Goal: Task Accomplishment & Management: Complete application form

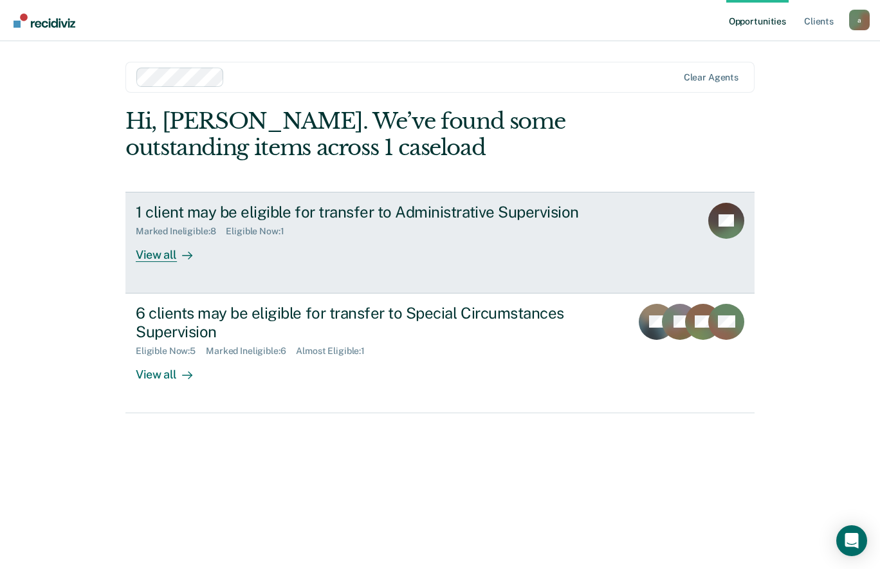
click at [526, 211] on div "1 client may be eligible for transfer to Administrative Supervision" at bounding box center [362, 212] width 452 height 19
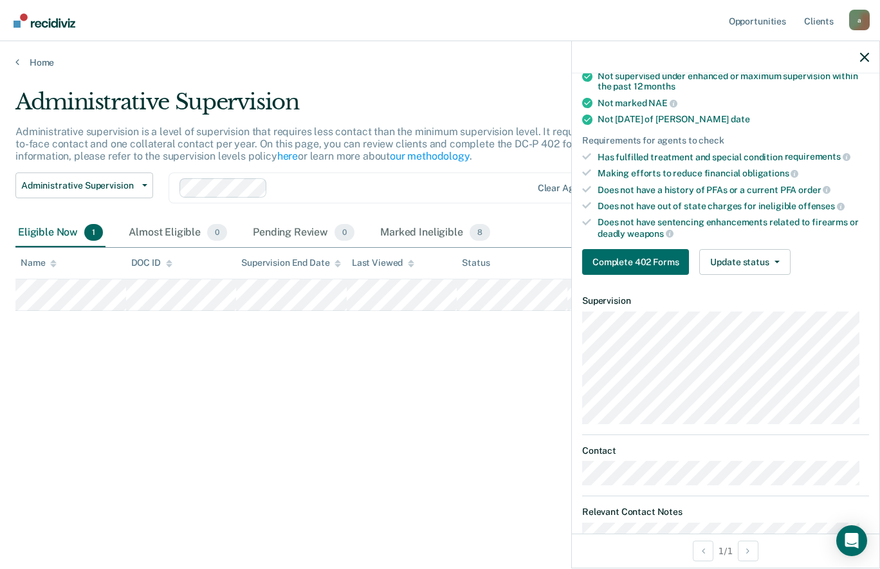
scroll to position [182, 0]
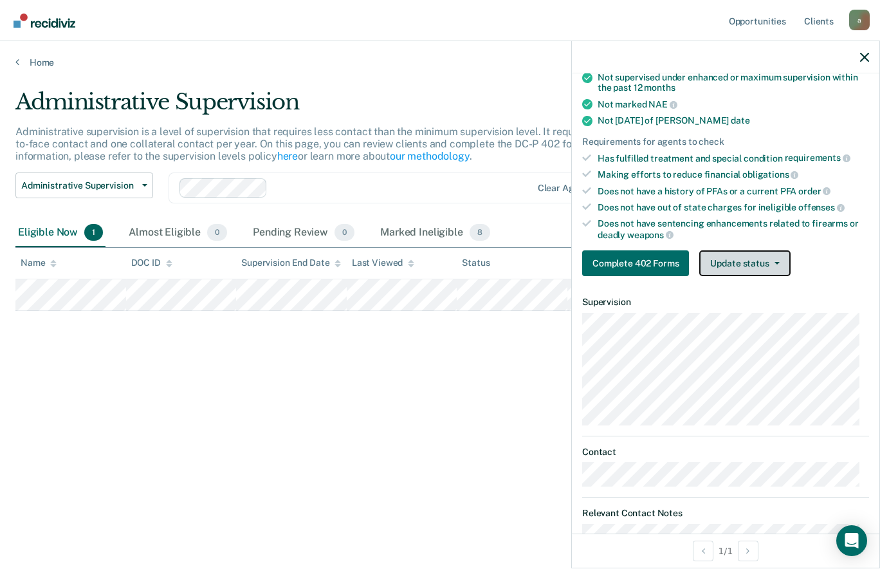
click at [752, 260] on button "Update status" at bounding box center [744, 263] width 91 height 26
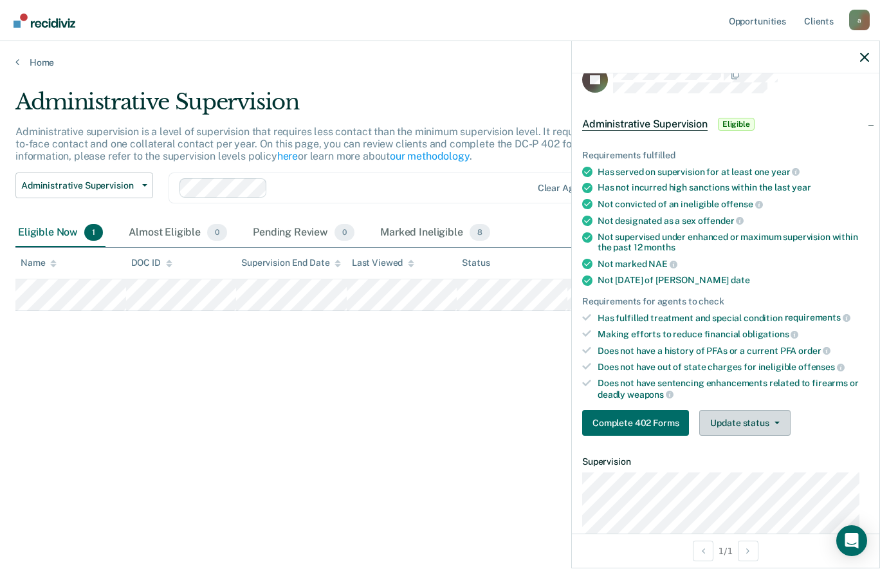
scroll to position [0, 0]
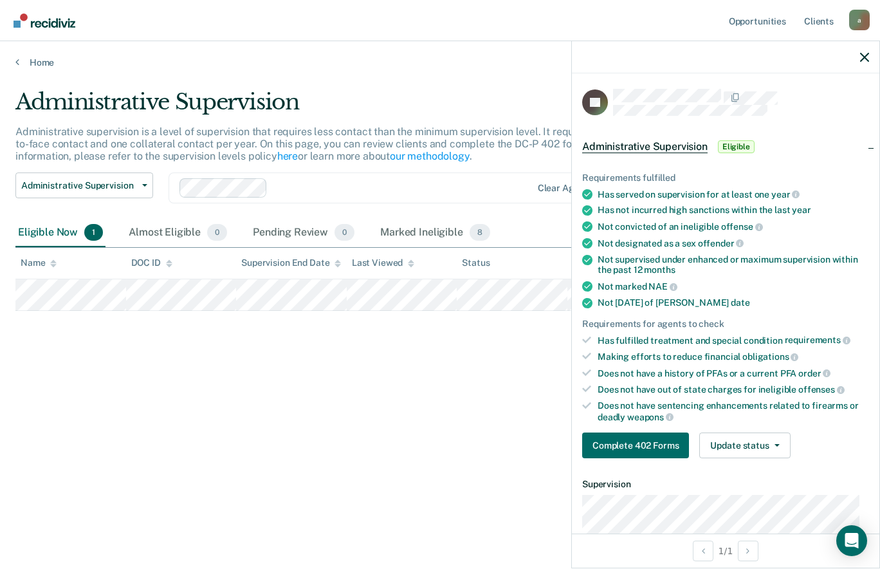
click at [385, 369] on div "Administrative Supervision Administrative supervision is a level of supervision…" at bounding box center [439, 280] width 849 height 383
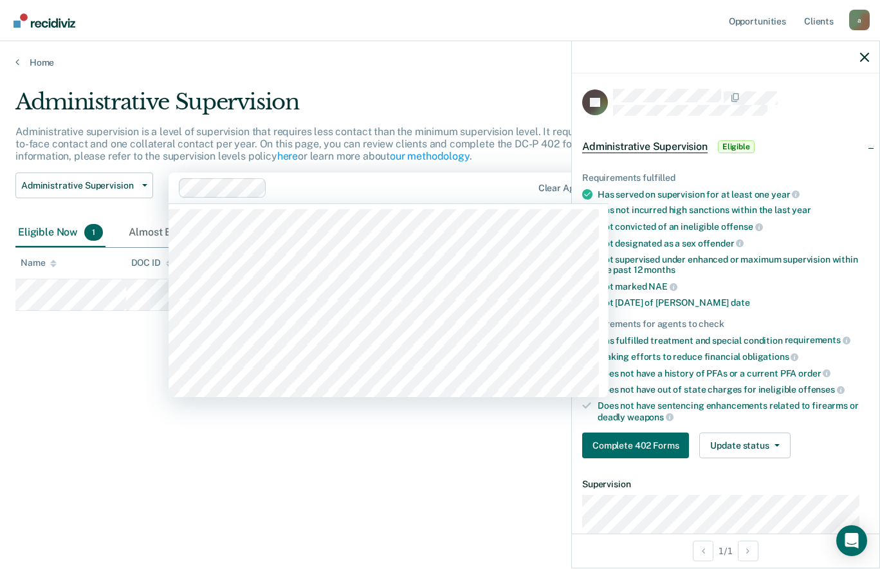
click at [299, 464] on div "Administrative Supervision Administrative supervision is a level of supervision…" at bounding box center [439, 280] width 849 height 383
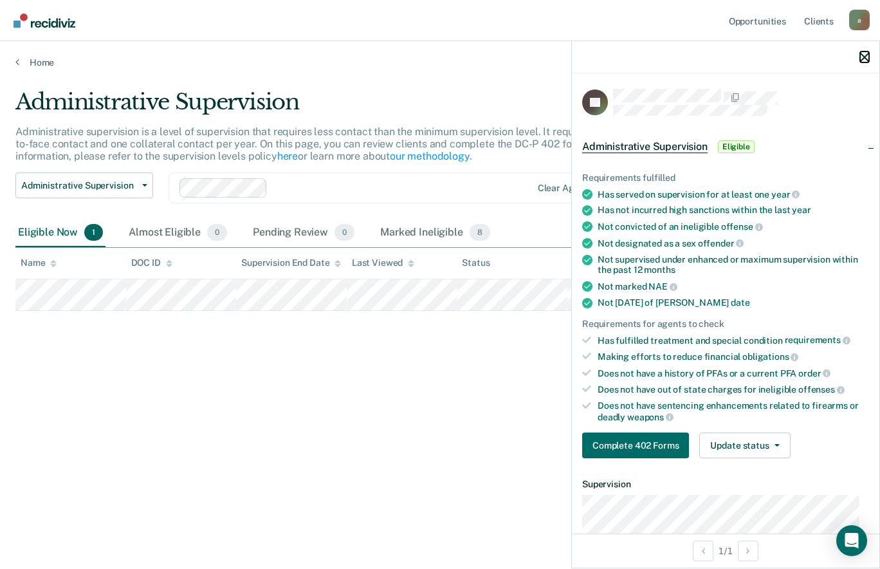
click at [865, 57] on icon "button" at bounding box center [864, 57] width 9 height 9
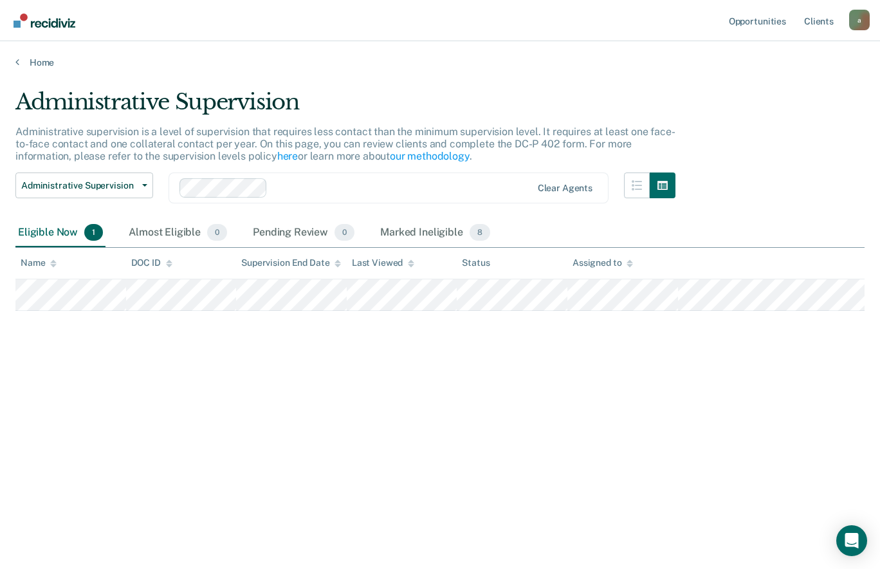
click at [87, 228] on span "1" at bounding box center [93, 232] width 19 height 17
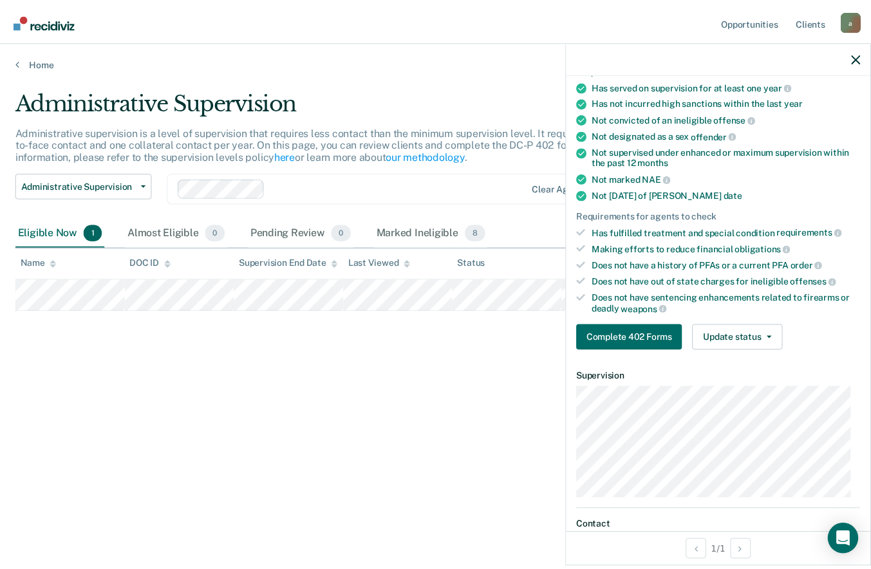
scroll to position [89, 0]
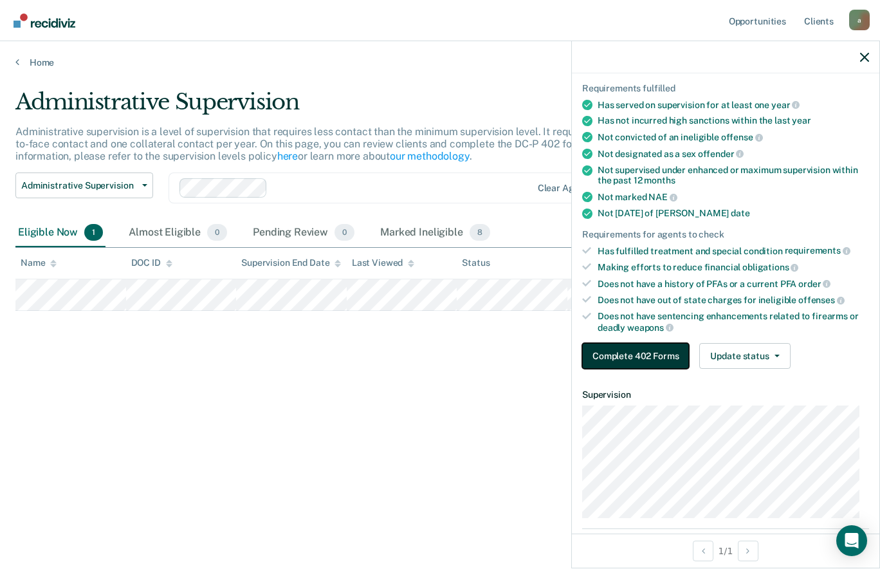
click at [650, 352] on button "Complete 402 Forms" at bounding box center [635, 356] width 107 height 26
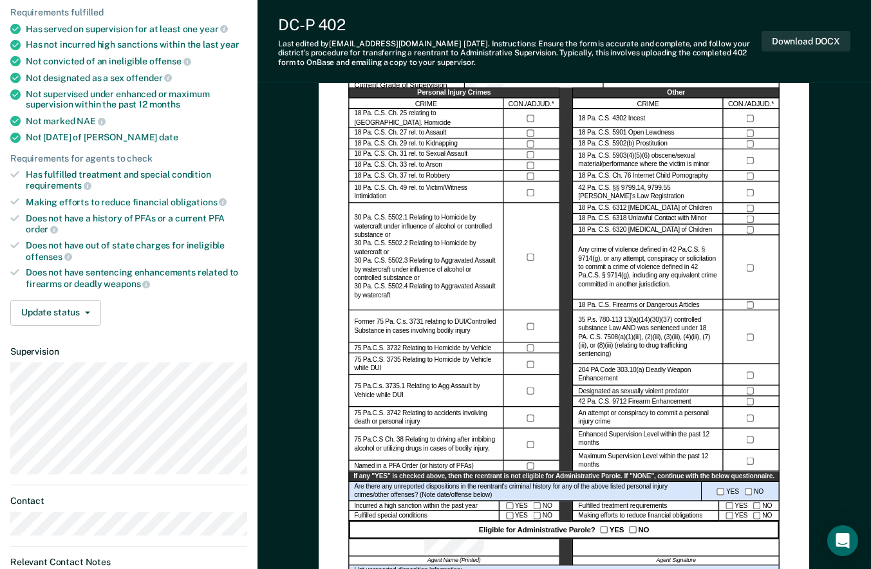
scroll to position [157, 0]
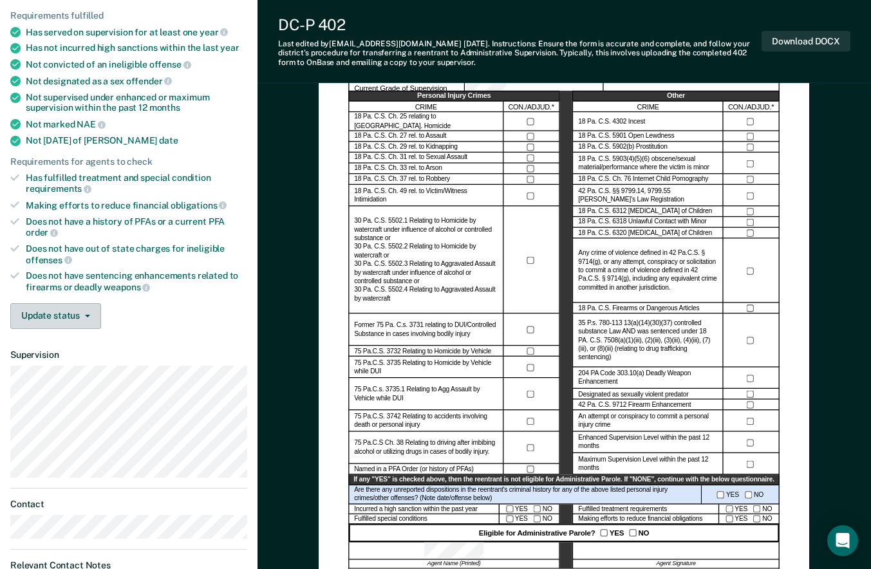
click at [85, 315] on icon "button" at bounding box center [87, 316] width 5 height 3
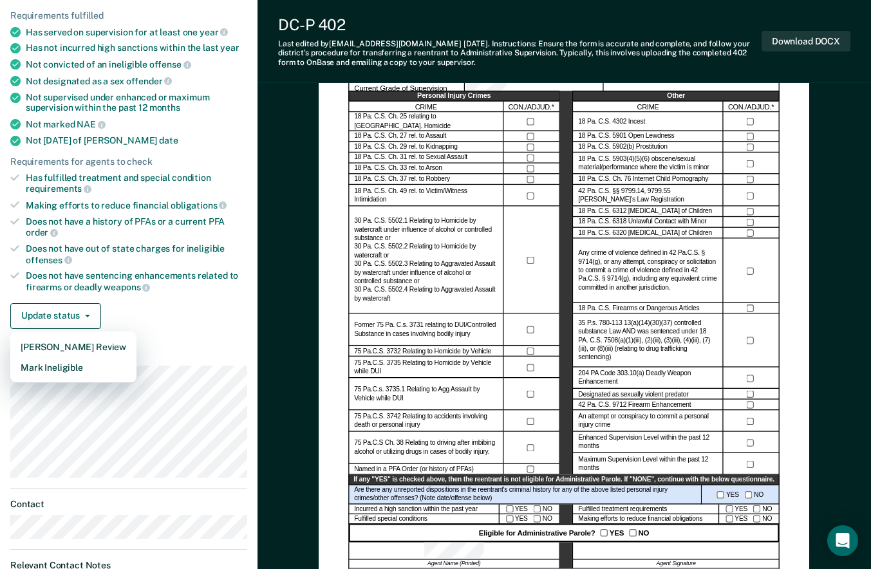
click at [209, 311] on div "Update status [PERSON_NAME] Review Mark Ineligible" at bounding box center [128, 316] width 237 height 26
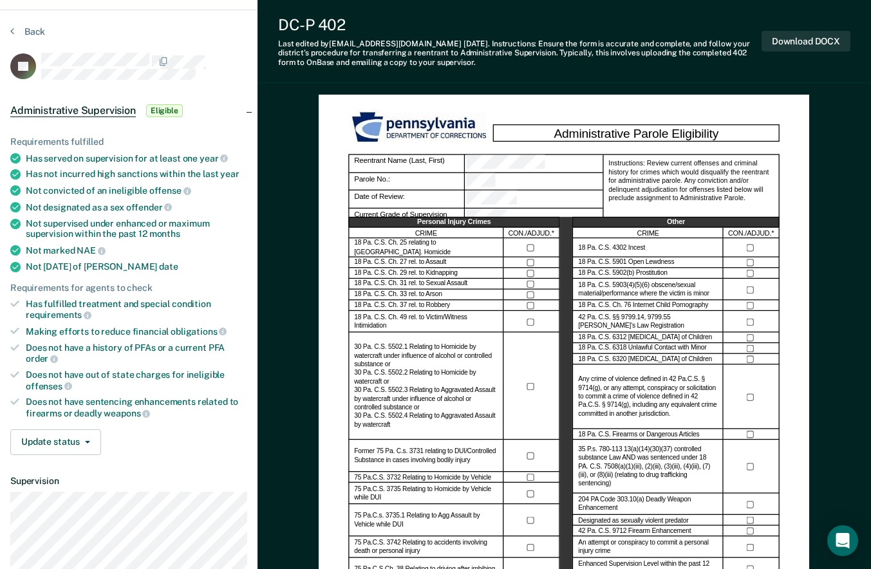
scroll to position [0, 0]
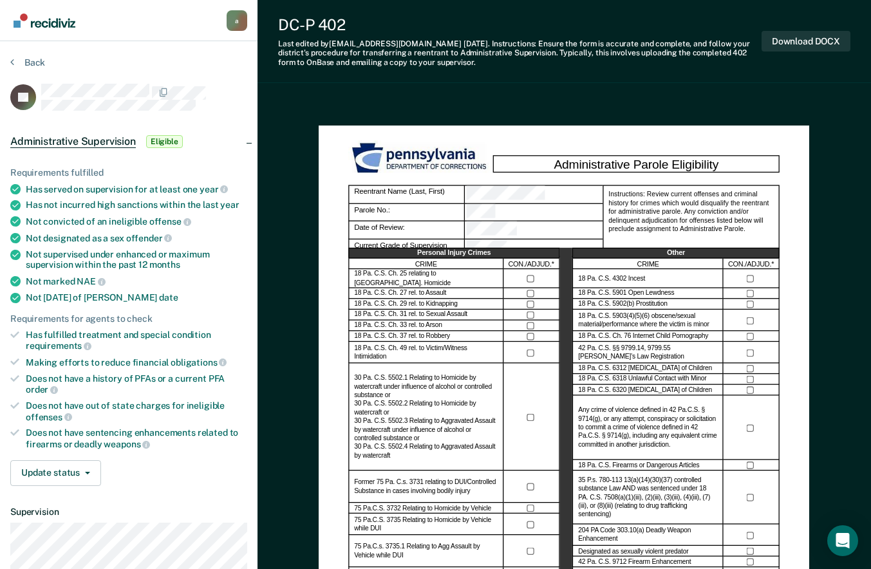
click at [629, 43] on div "Last edited by [PERSON_NAME][EMAIL_ADDRESS][DOMAIN_NAME] [DATE] . Instructions:…" at bounding box center [519, 53] width 483 height 28
click at [840, 46] on button "Download DOCX" at bounding box center [805, 41] width 89 height 21
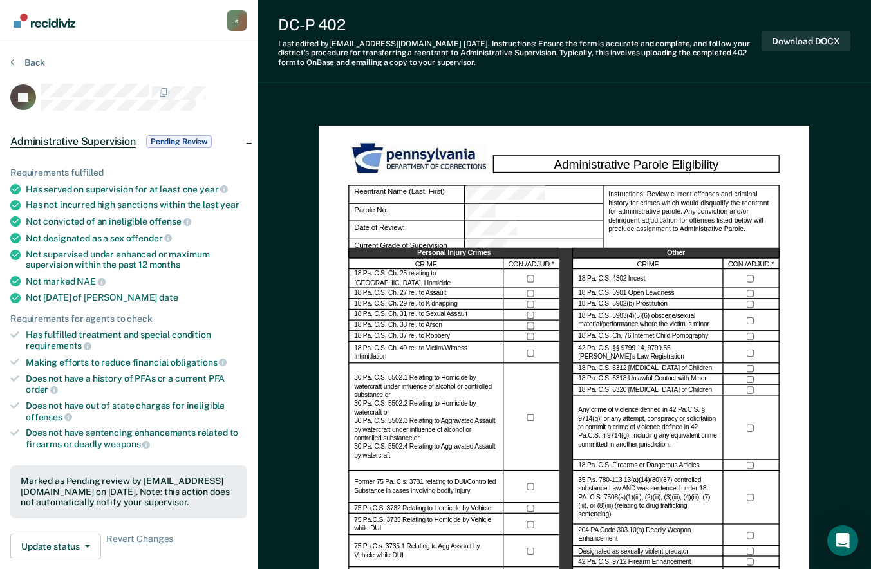
click at [39, 64] on button "Back" at bounding box center [27, 63] width 35 height 12
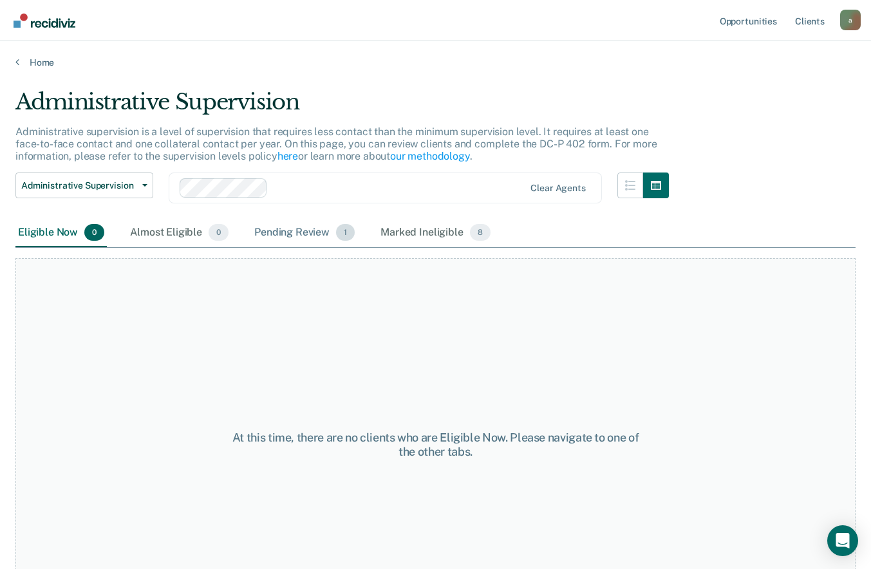
click at [343, 230] on span "1" at bounding box center [345, 232] width 19 height 17
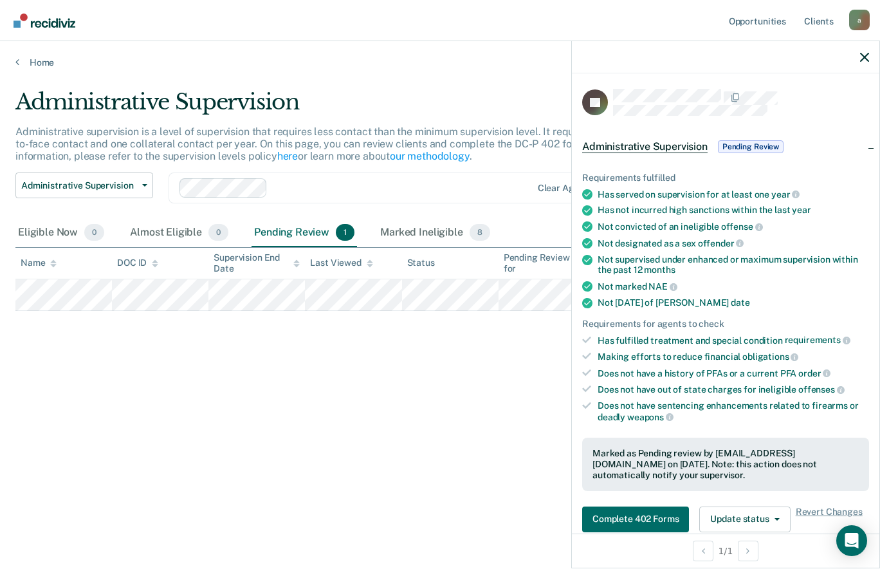
click at [869, 57] on icon "button" at bounding box center [864, 57] width 9 height 9
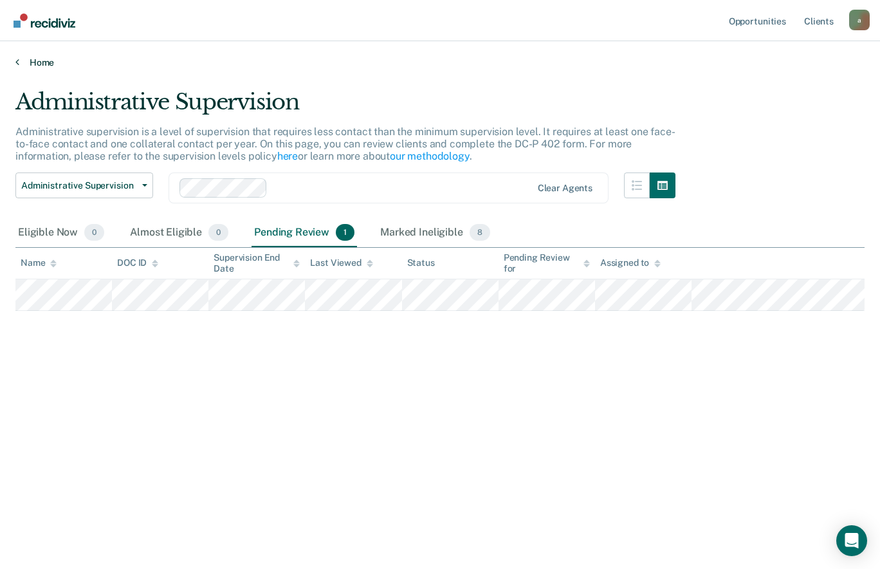
click at [43, 63] on link "Home" at bounding box center [439, 63] width 849 height 12
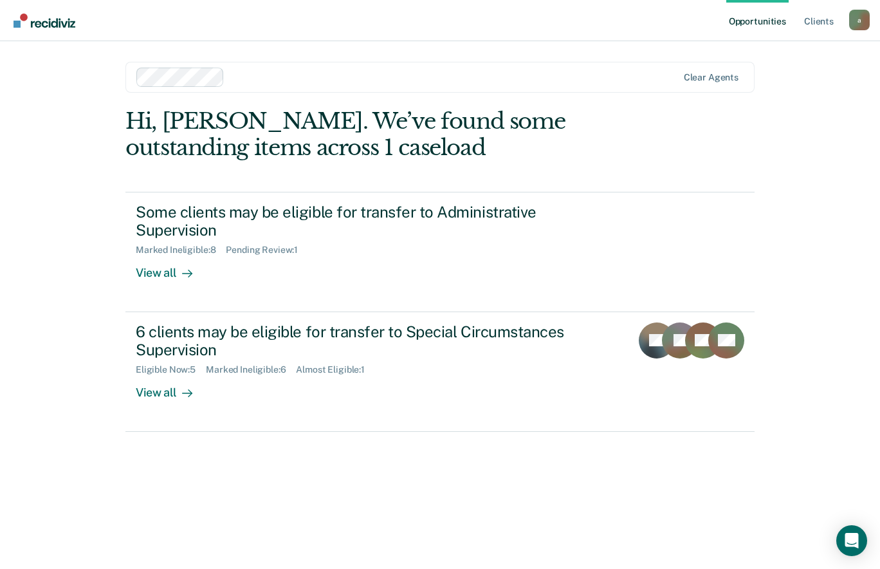
click at [395, 331] on div "6 clients may be eligible for transfer to Special Circumstances Supervision" at bounding box center [362, 340] width 452 height 37
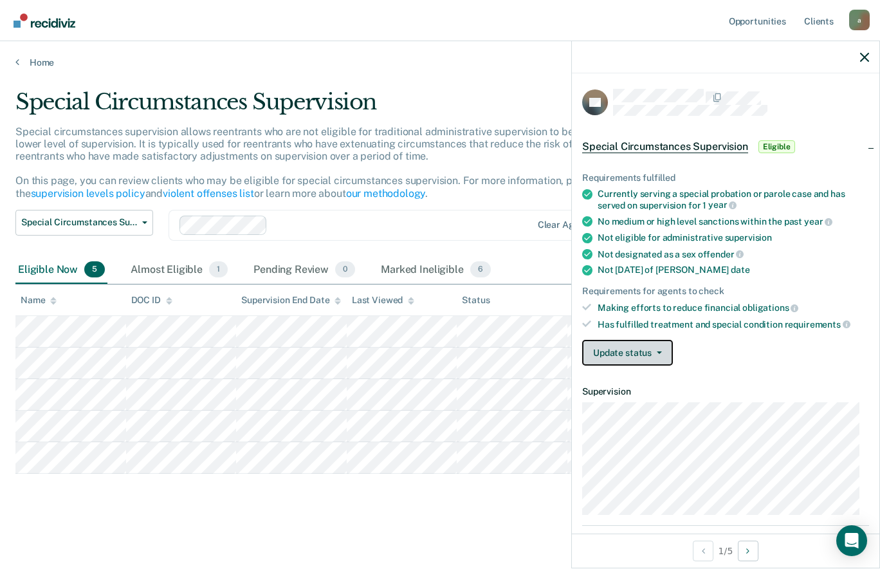
click at [653, 352] on span "button" at bounding box center [657, 352] width 10 height 3
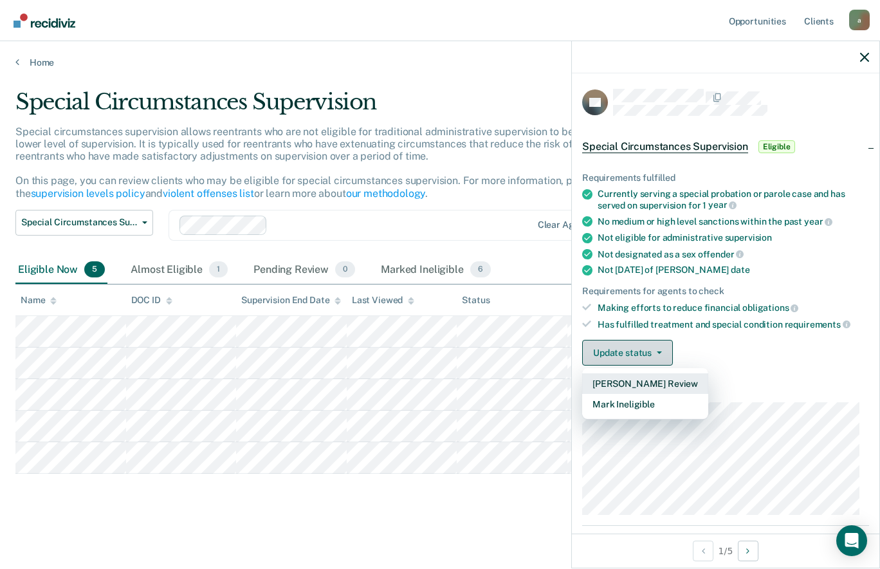
click at [690, 401] on button "Mark Ineligible" at bounding box center [645, 404] width 126 height 21
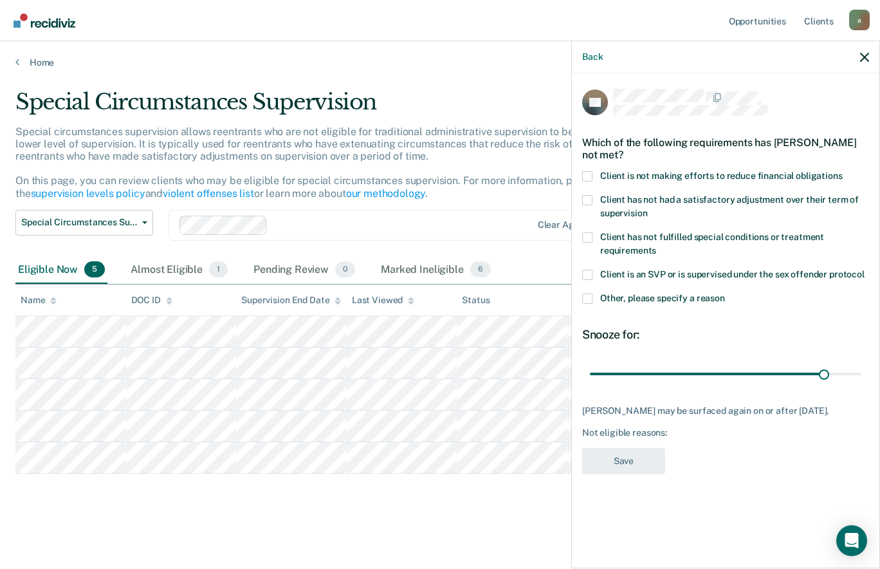
type input "142"
click at [582, 171] on span at bounding box center [587, 176] width 10 height 10
click at [843, 171] on input "Client is not making efforts to reduce financial obligations" at bounding box center [843, 171] width 0 height 0
click at [656, 474] on button "Save" at bounding box center [623, 461] width 83 height 26
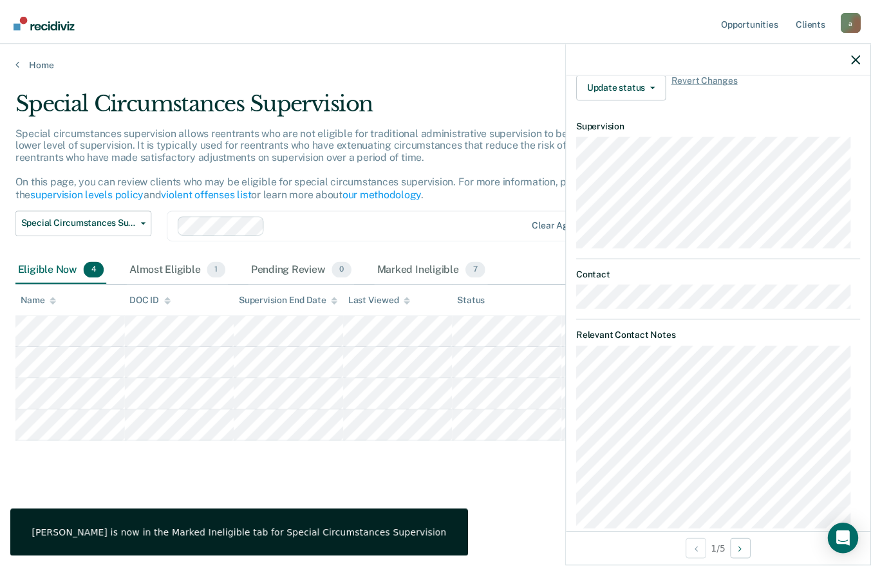
scroll to position [384, 0]
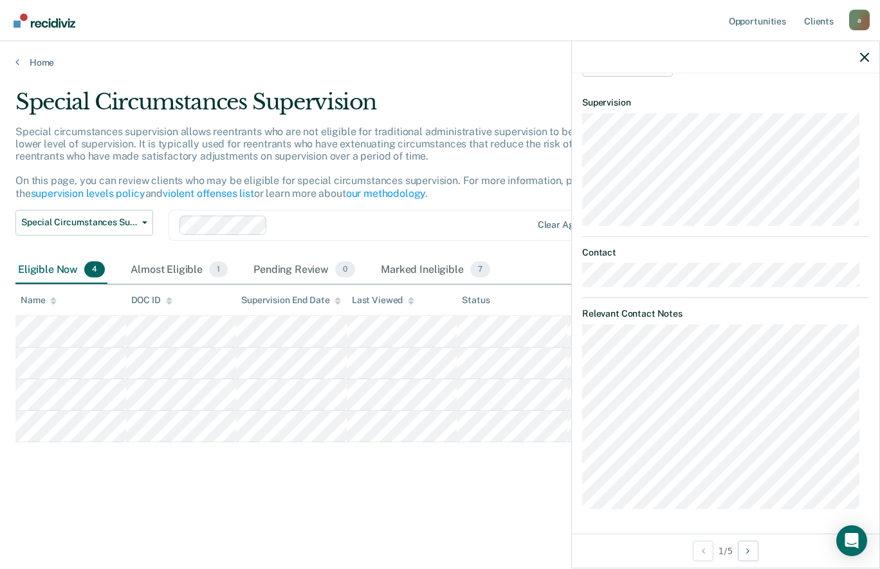
click at [865, 57] on icon "button" at bounding box center [864, 57] width 9 height 9
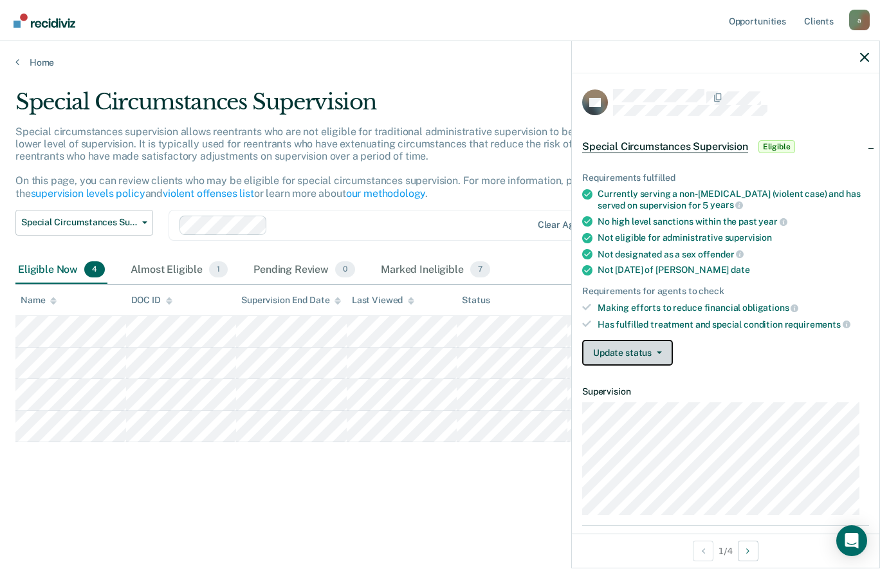
click at [651, 353] on button "Update status" at bounding box center [627, 353] width 91 height 26
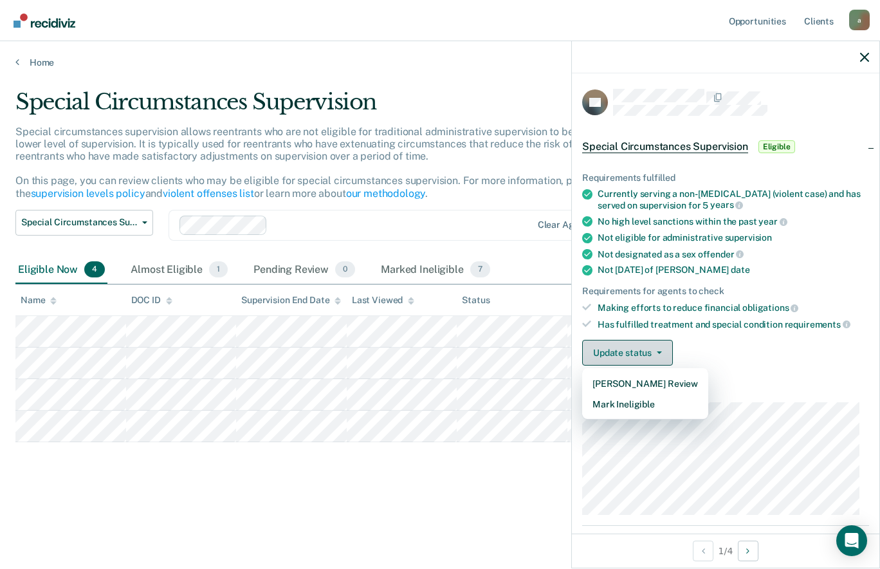
click at [693, 411] on button "Mark Ineligible" at bounding box center [645, 404] width 126 height 21
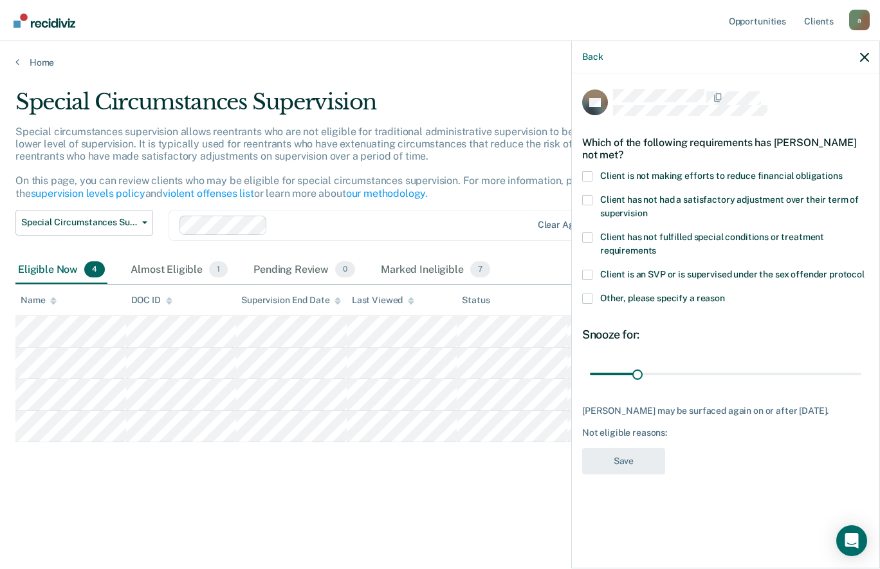
click at [587, 175] on span at bounding box center [587, 176] width 10 height 10
click at [843, 171] on input "Client is not making efforts to reduce financial obligations" at bounding box center [843, 171] width 0 height 0
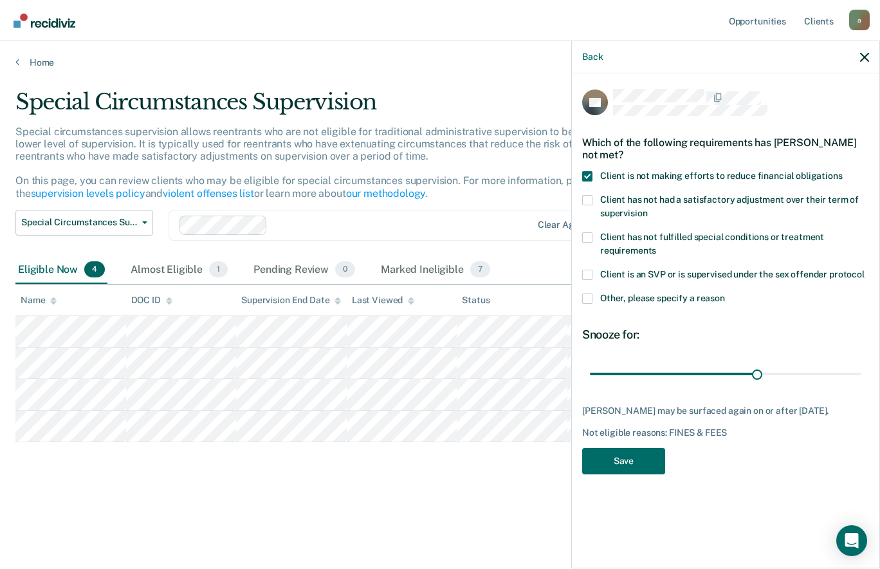
type input "112"
click at [659, 465] on button "Save" at bounding box center [623, 461] width 83 height 26
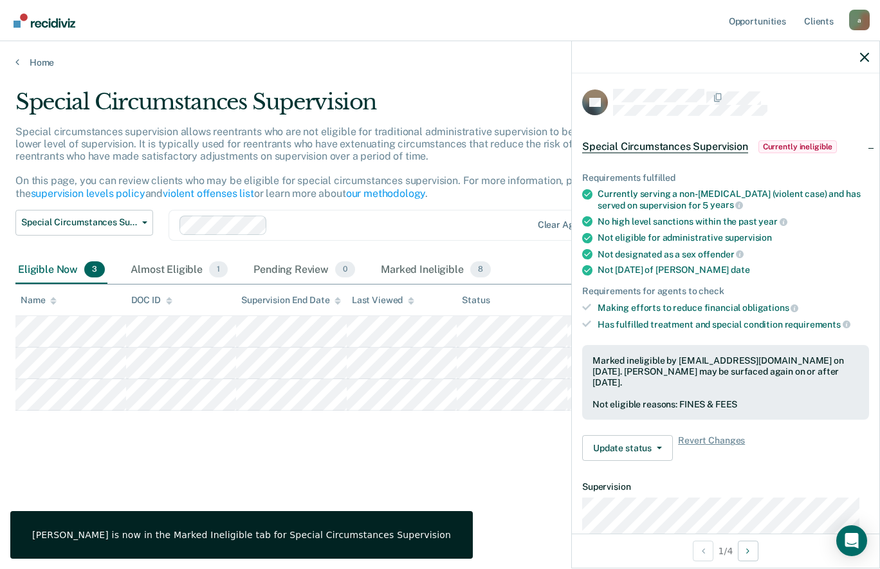
click at [876, 55] on div at bounding box center [726, 57] width 308 height 32
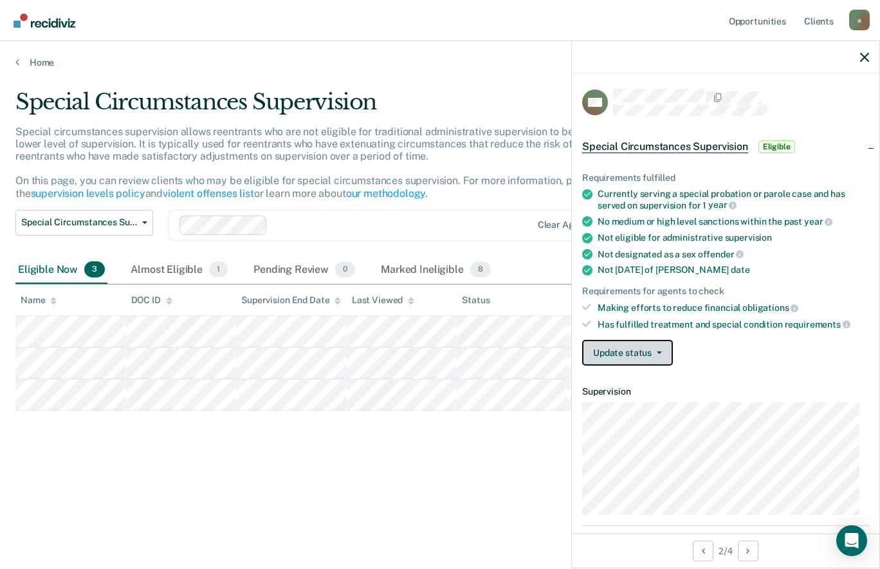
click at [658, 351] on icon "button" at bounding box center [659, 352] width 5 height 3
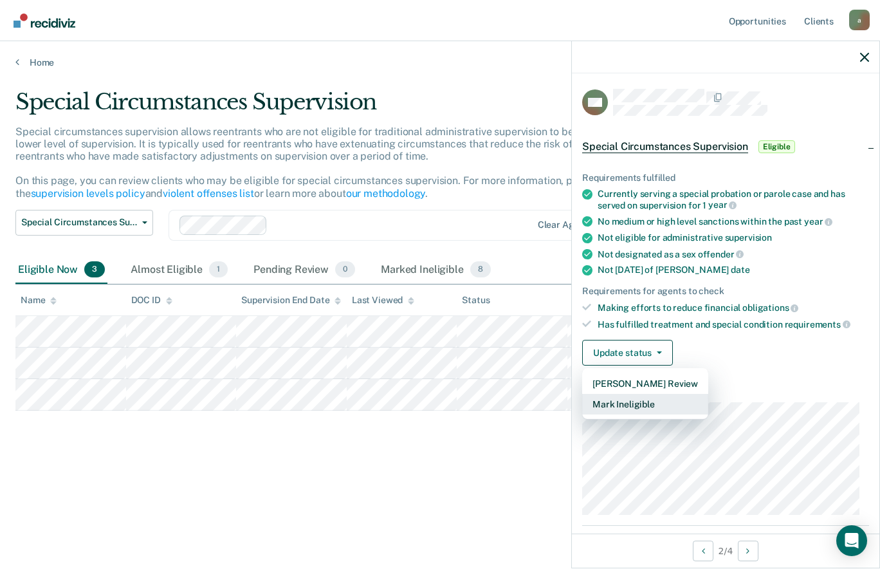
click at [690, 403] on button "Mark Ineligible" at bounding box center [645, 404] width 126 height 21
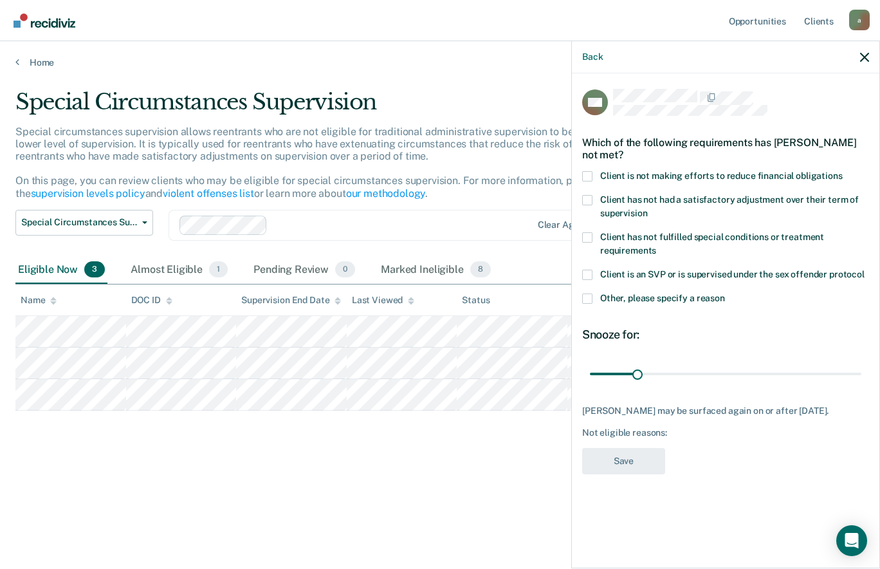
click at [587, 175] on span at bounding box center [587, 176] width 10 height 10
click at [843, 171] on input "Client is not making efforts to reduce financial obligations" at bounding box center [843, 171] width 0 height 0
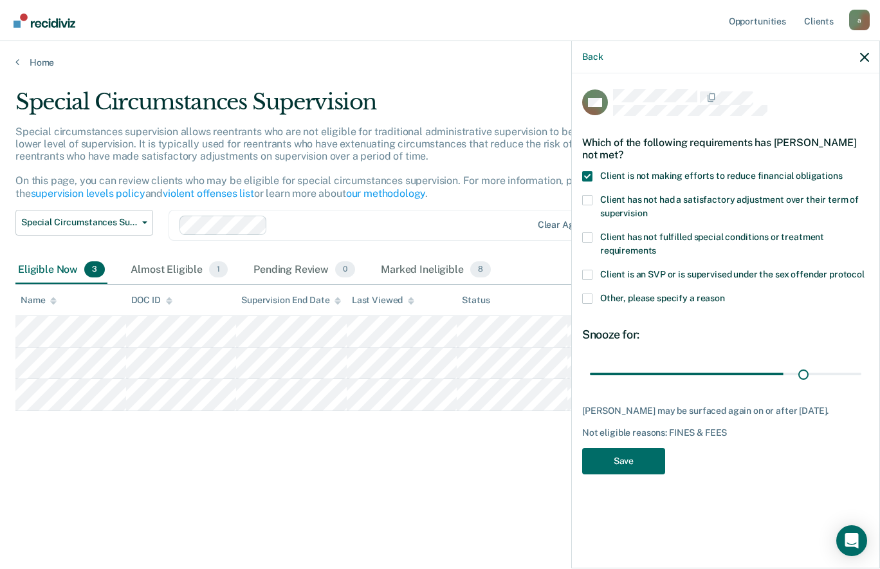
type input "146"
click at [640, 456] on button "Save" at bounding box center [623, 461] width 83 height 26
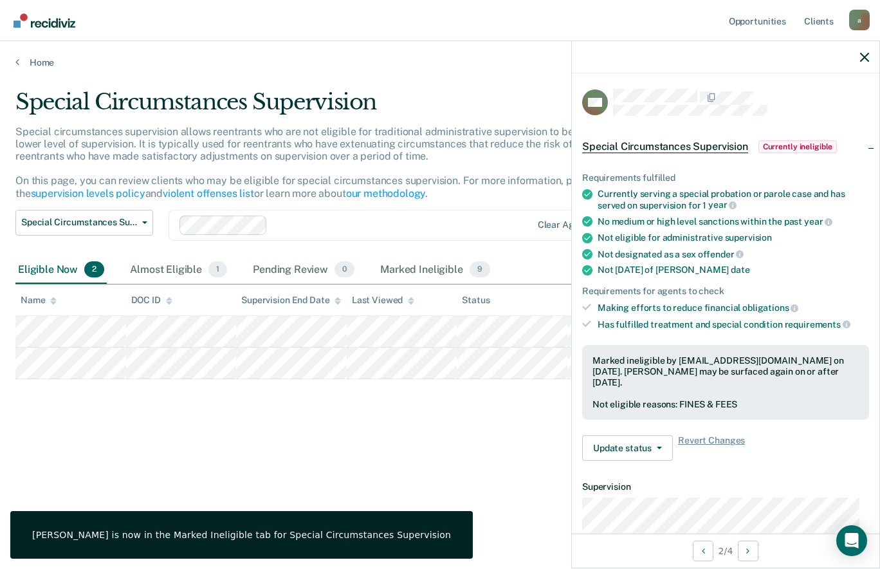
click at [867, 55] on icon "button" at bounding box center [864, 57] width 9 height 9
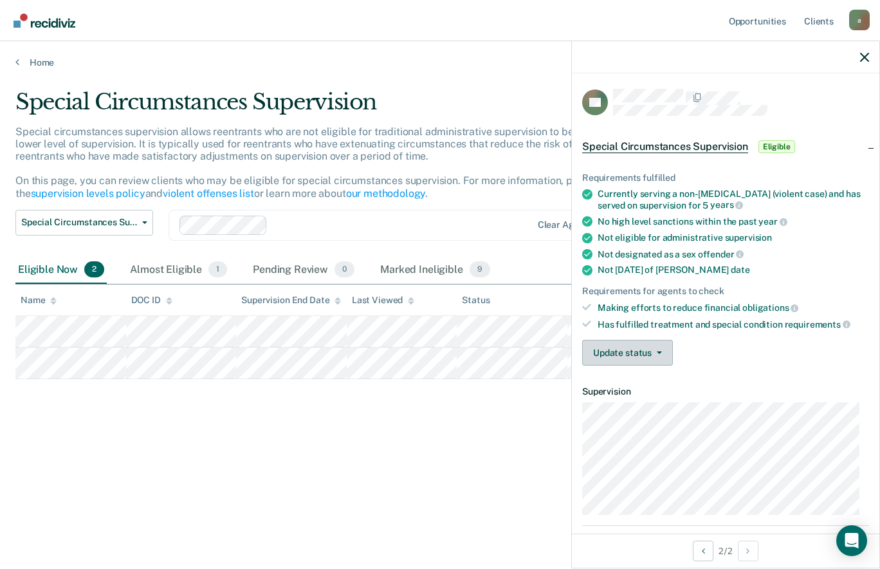
click at [658, 351] on icon "button" at bounding box center [659, 352] width 5 height 3
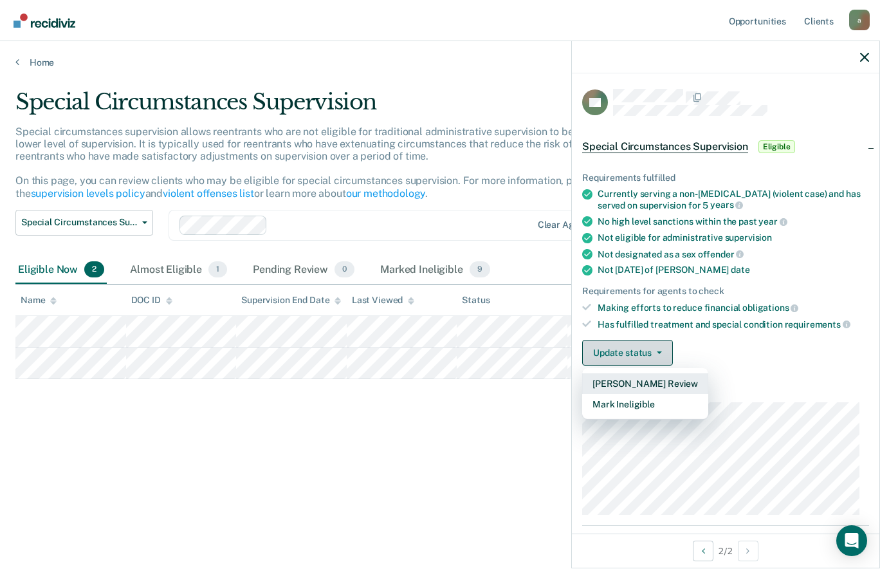
click at [676, 410] on button "Mark Ineligible" at bounding box center [645, 404] width 126 height 21
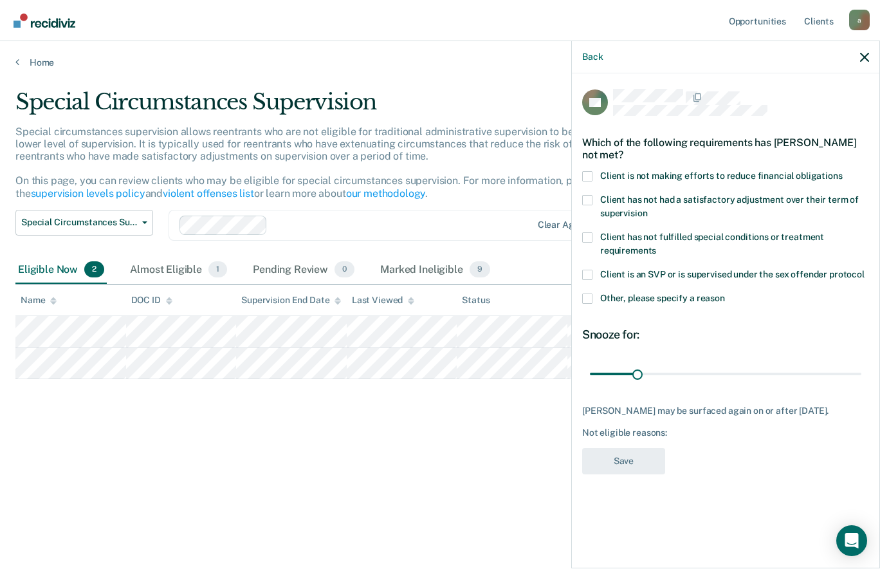
click at [593, 174] on label "Client is not making efforts to reduce financial obligations" at bounding box center [725, 178] width 287 height 14
click at [843, 171] on input "Client is not making efforts to reduce financial obligations" at bounding box center [843, 171] width 0 height 0
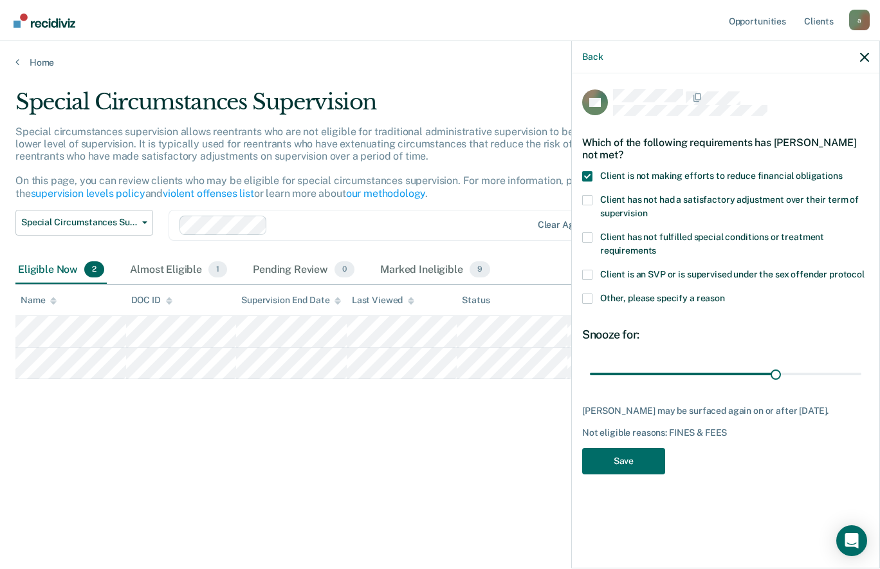
type input "125"
click at [645, 461] on button "Save" at bounding box center [623, 461] width 83 height 26
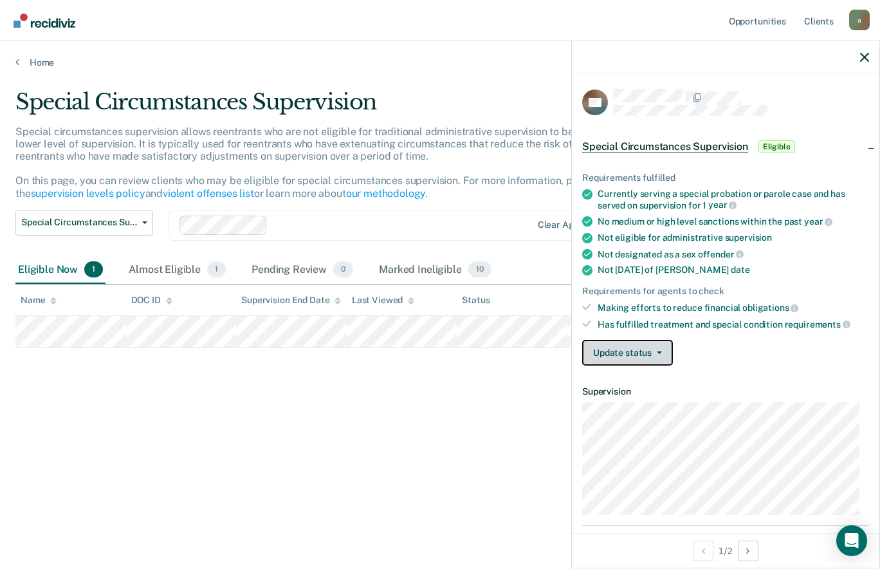
click at [658, 351] on icon "button" at bounding box center [659, 352] width 5 height 3
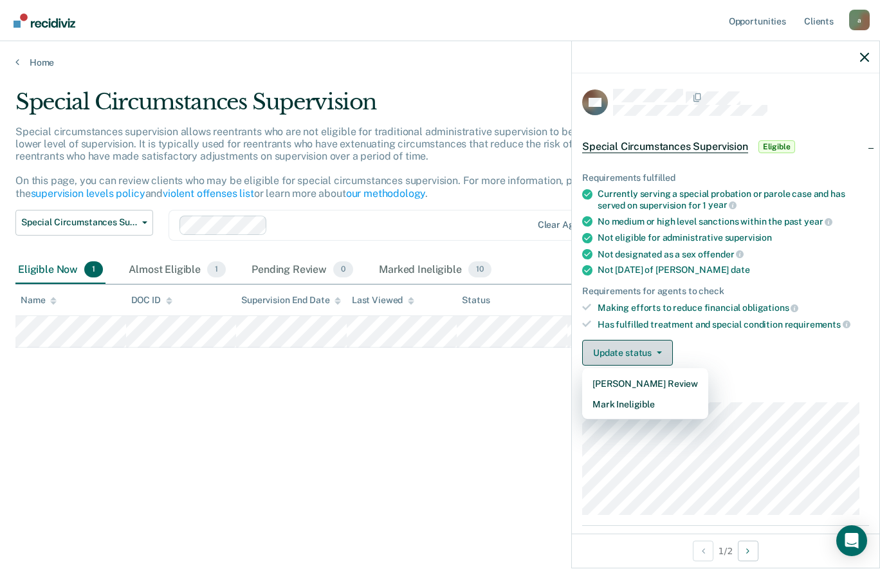
click at [691, 402] on button "Mark Ineligible" at bounding box center [645, 404] width 126 height 21
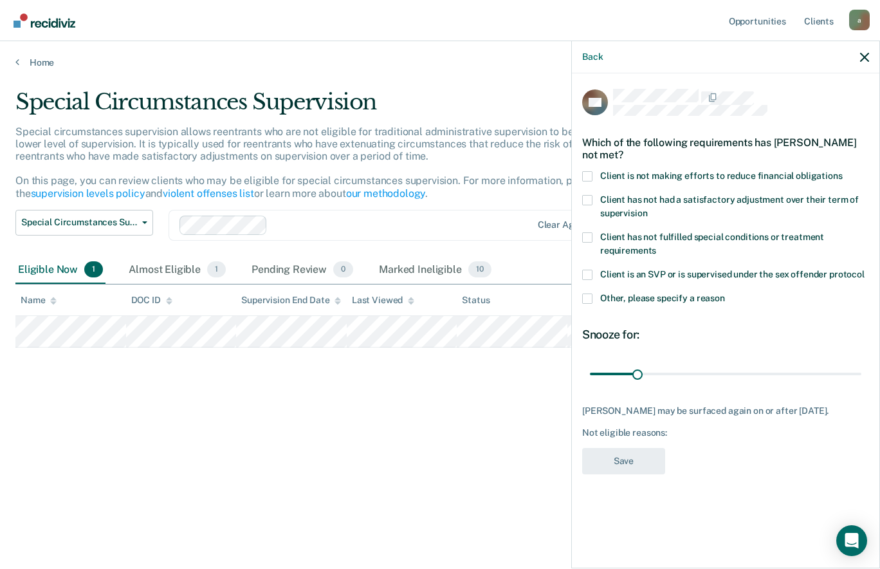
click at [591, 200] on span at bounding box center [587, 200] width 10 height 10
click at [647, 208] on input "Client has not had a satisfactory adjustment over their term of supervision" at bounding box center [647, 208] width 0 height 0
click at [636, 472] on button "Save" at bounding box center [623, 461] width 83 height 26
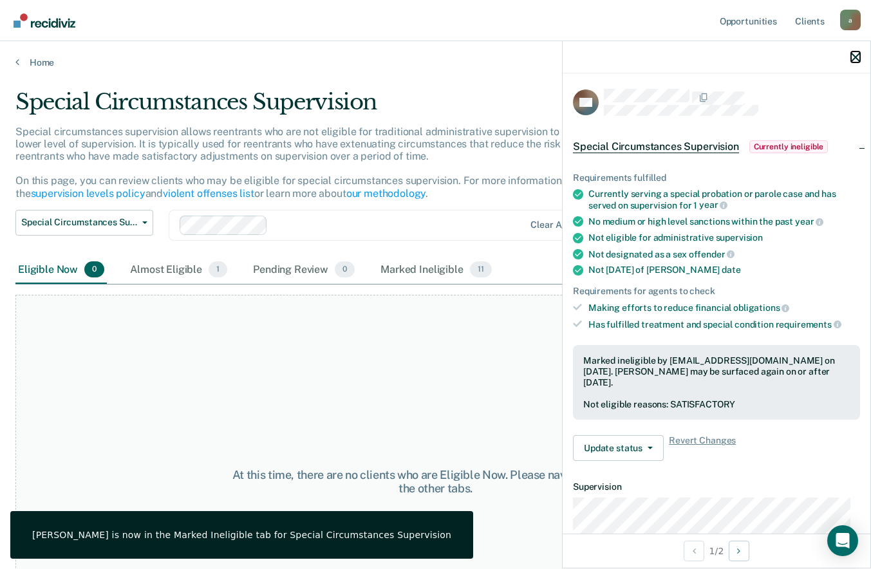
click at [854, 60] on icon "button" at bounding box center [855, 57] width 9 height 9
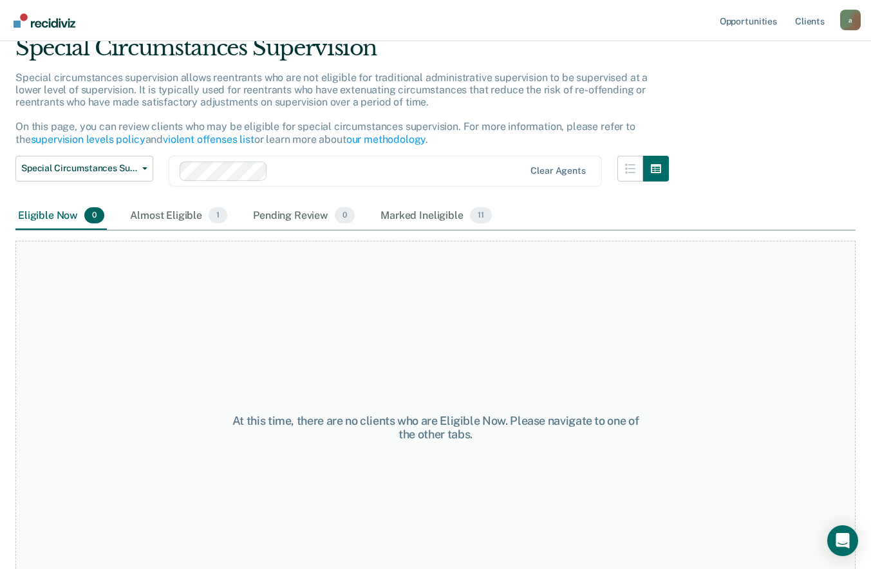
scroll to position [0, 0]
